Goal: Task Accomplishment & Management: Manage account settings

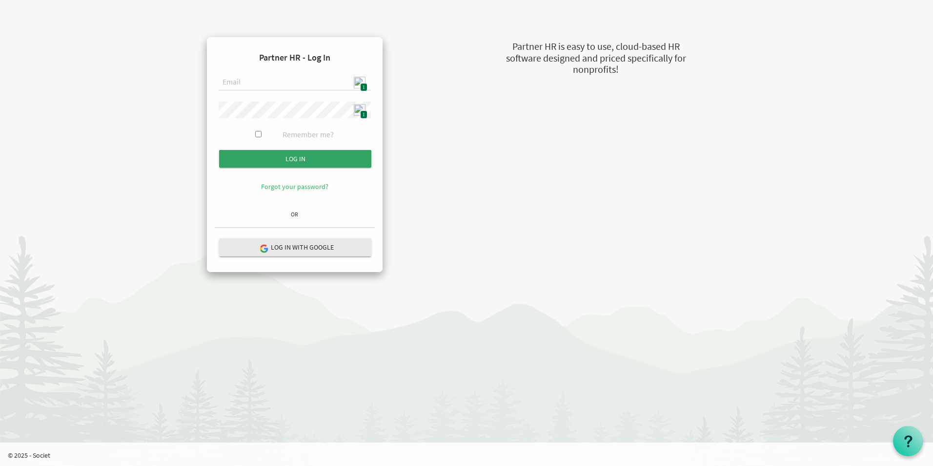
type input "admin@stepind.org"
click at [294, 159] on input "Log in" at bounding box center [295, 159] width 152 height 18
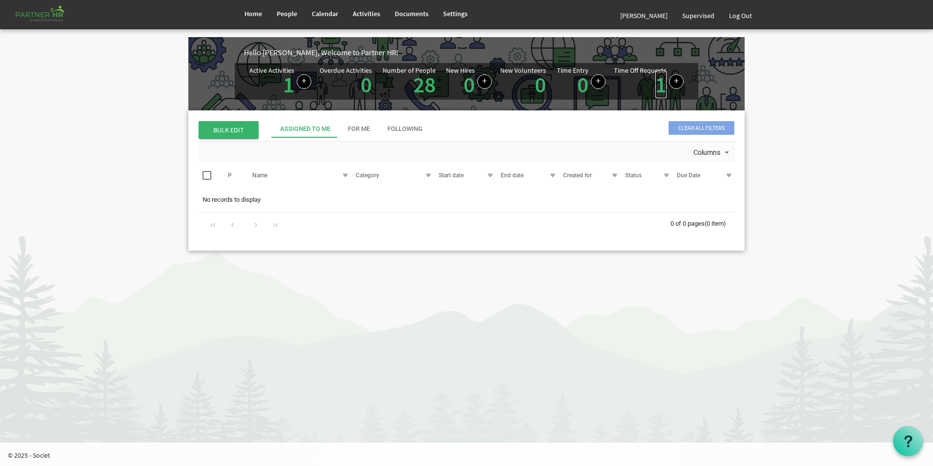
click at [661, 88] on link "1" at bounding box center [660, 84] width 11 height 27
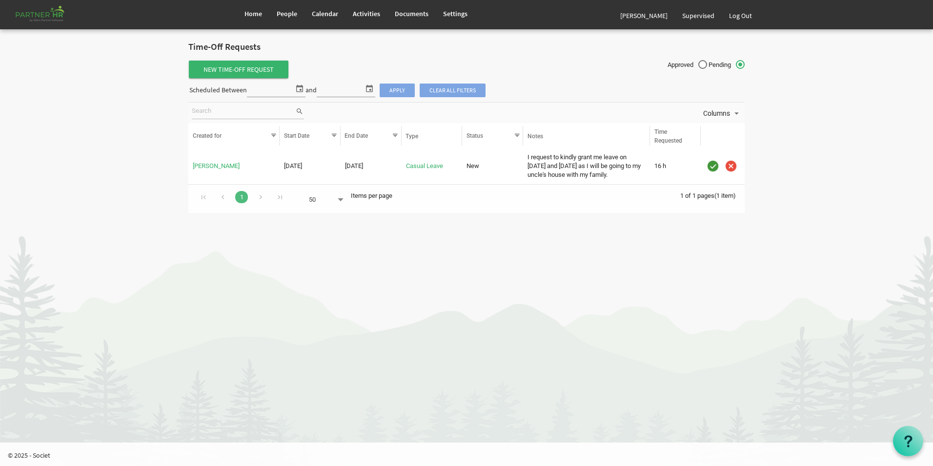
click at [713, 166] on img "is template cell column header" at bounding box center [713, 166] width 15 height 15
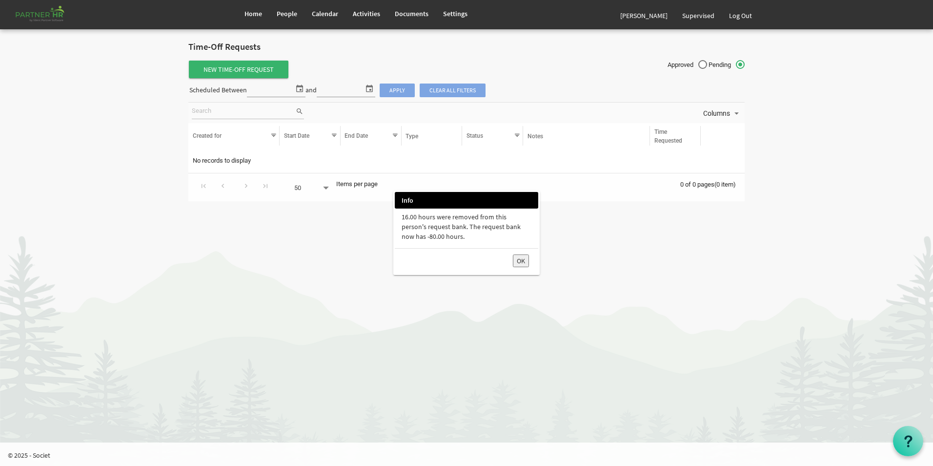
click at [537, 261] on div "OK" at bounding box center [466, 260] width 143 height 25
click at [519, 264] on button "OK" at bounding box center [521, 260] width 16 height 13
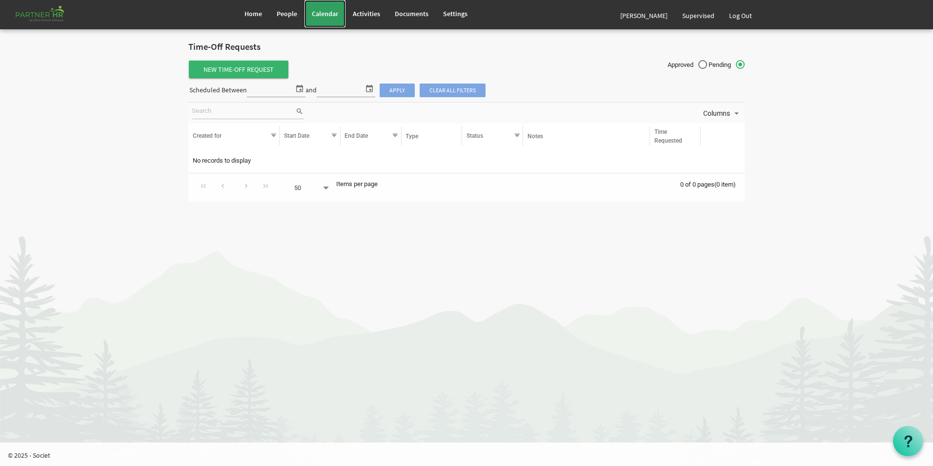
click at [327, 13] on span "Calendar" at bounding box center [325, 13] width 26 height 9
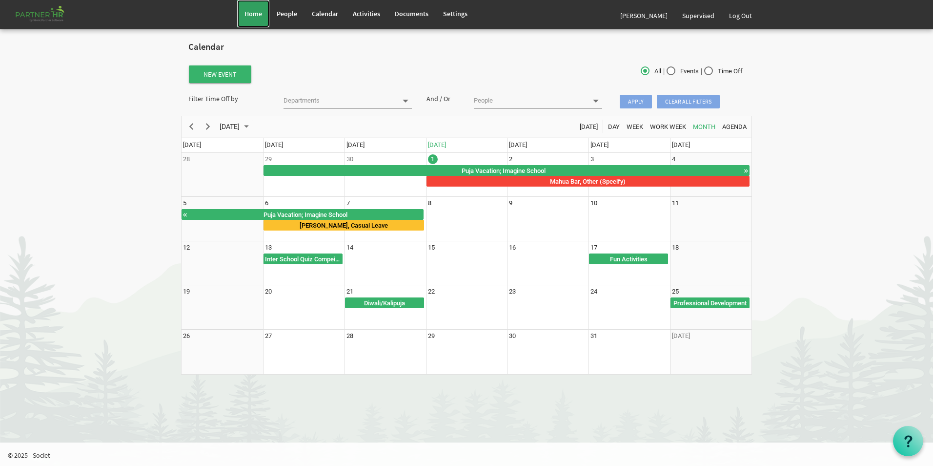
click at [260, 16] on span "Home" at bounding box center [254, 13] width 18 height 9
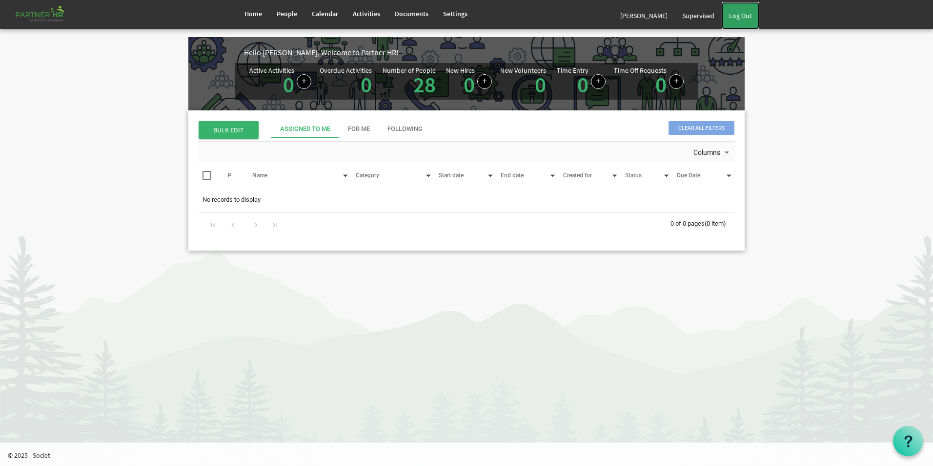
click at [735, 16] on link "Log Out" at bounding box center [741, 15] width 38 height 27
